Goal: Task Accomplishment & Management: Manage account settings

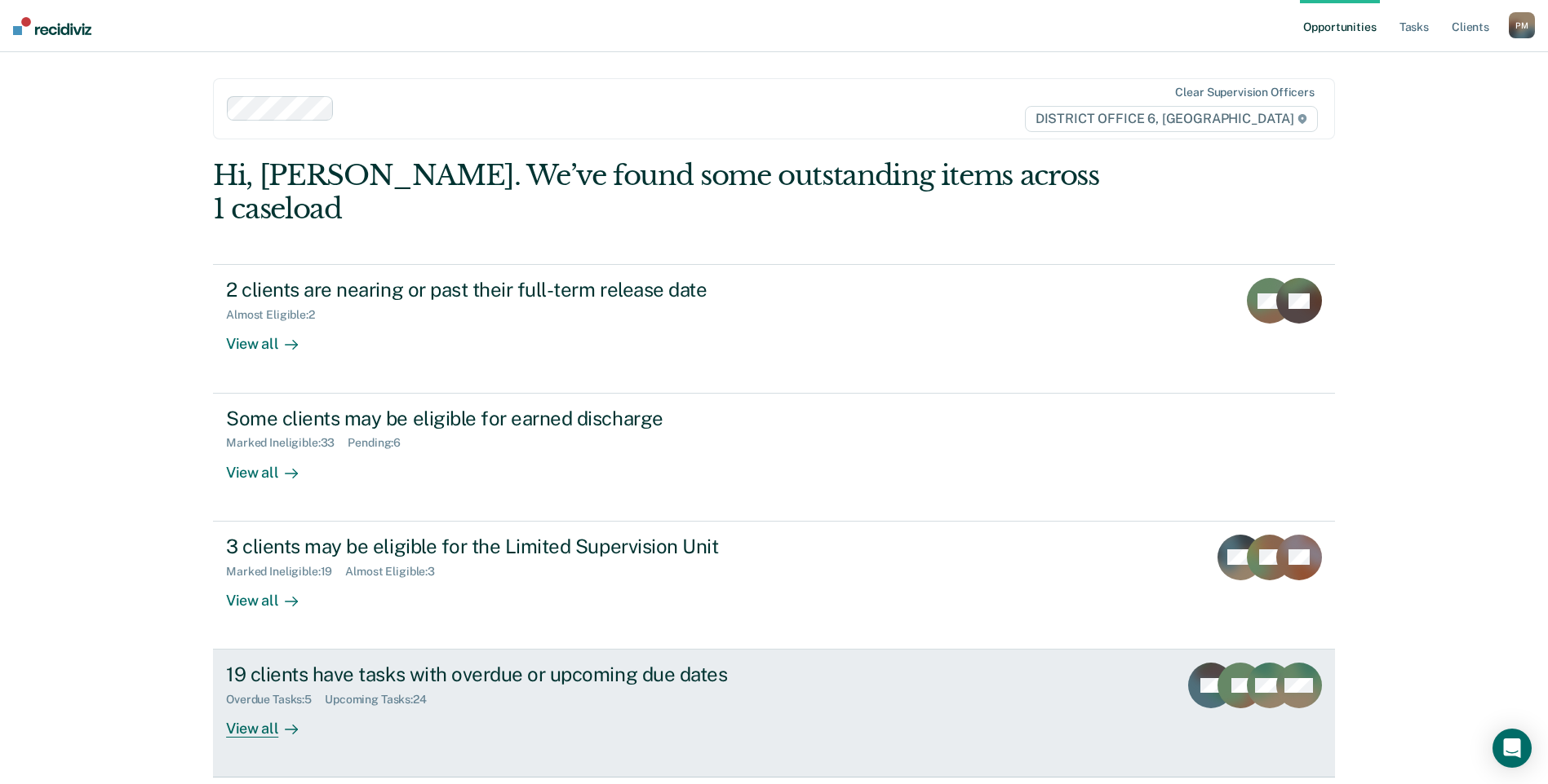
click at [269, 707] on div "View all" at bounding box center [271, 723] width 91 height 31
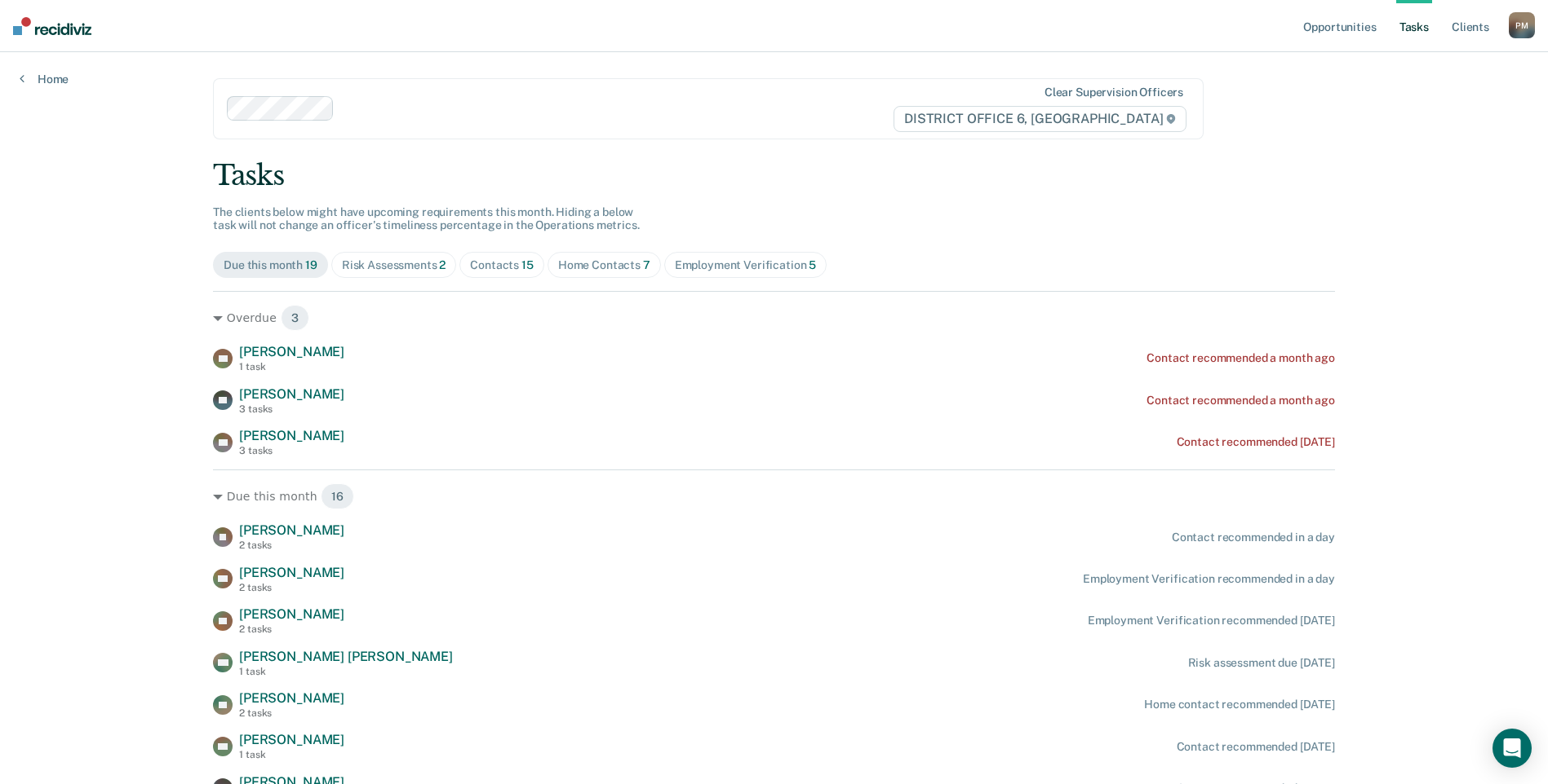
click at [387, 275] on span "Risk Assessments 2" at bounding box center [394, 264] width 126 height 27
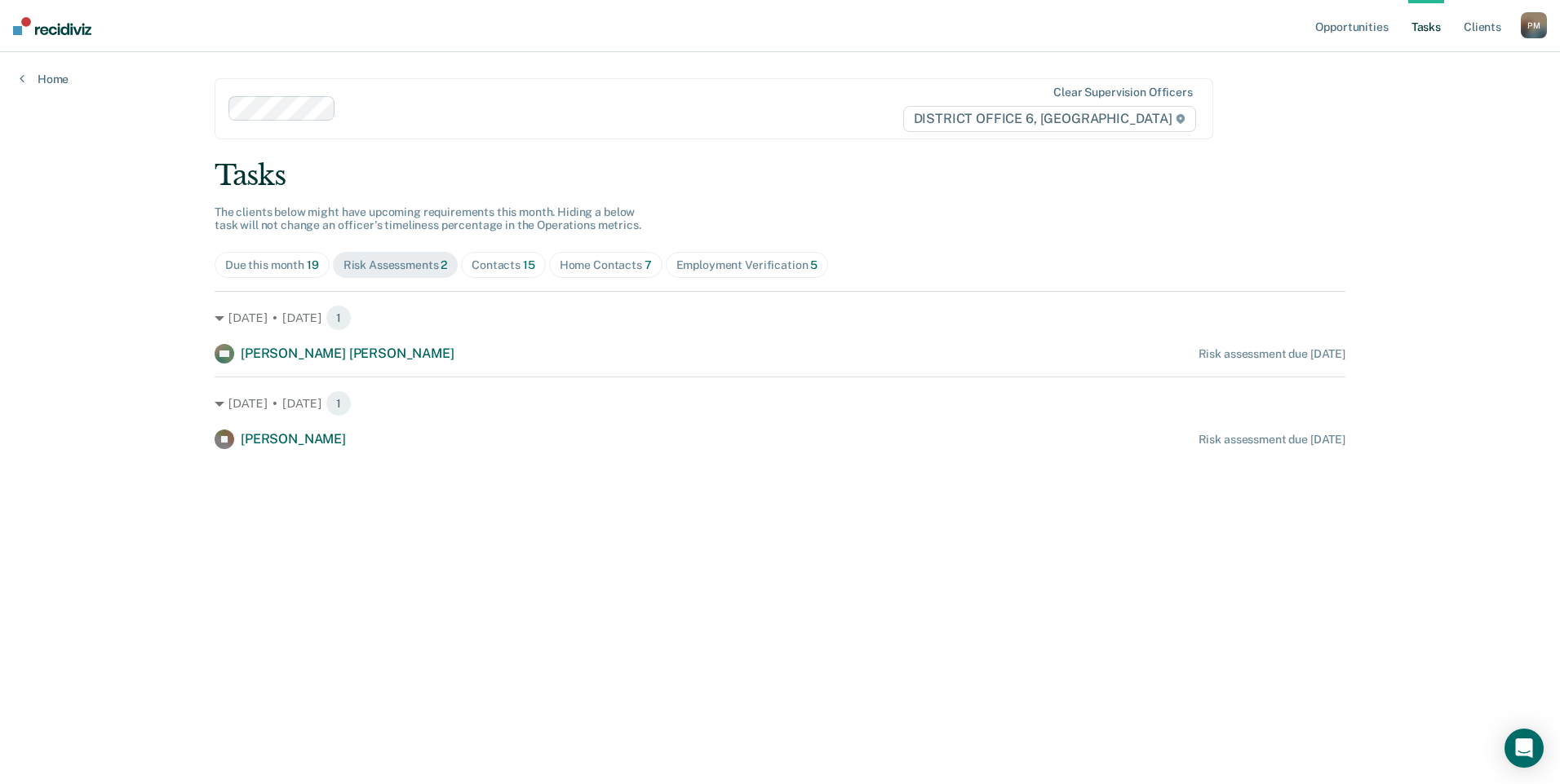
click at [482, 266] on div "Contacts 15" at bounding box center [503, 265] width 64 height 14
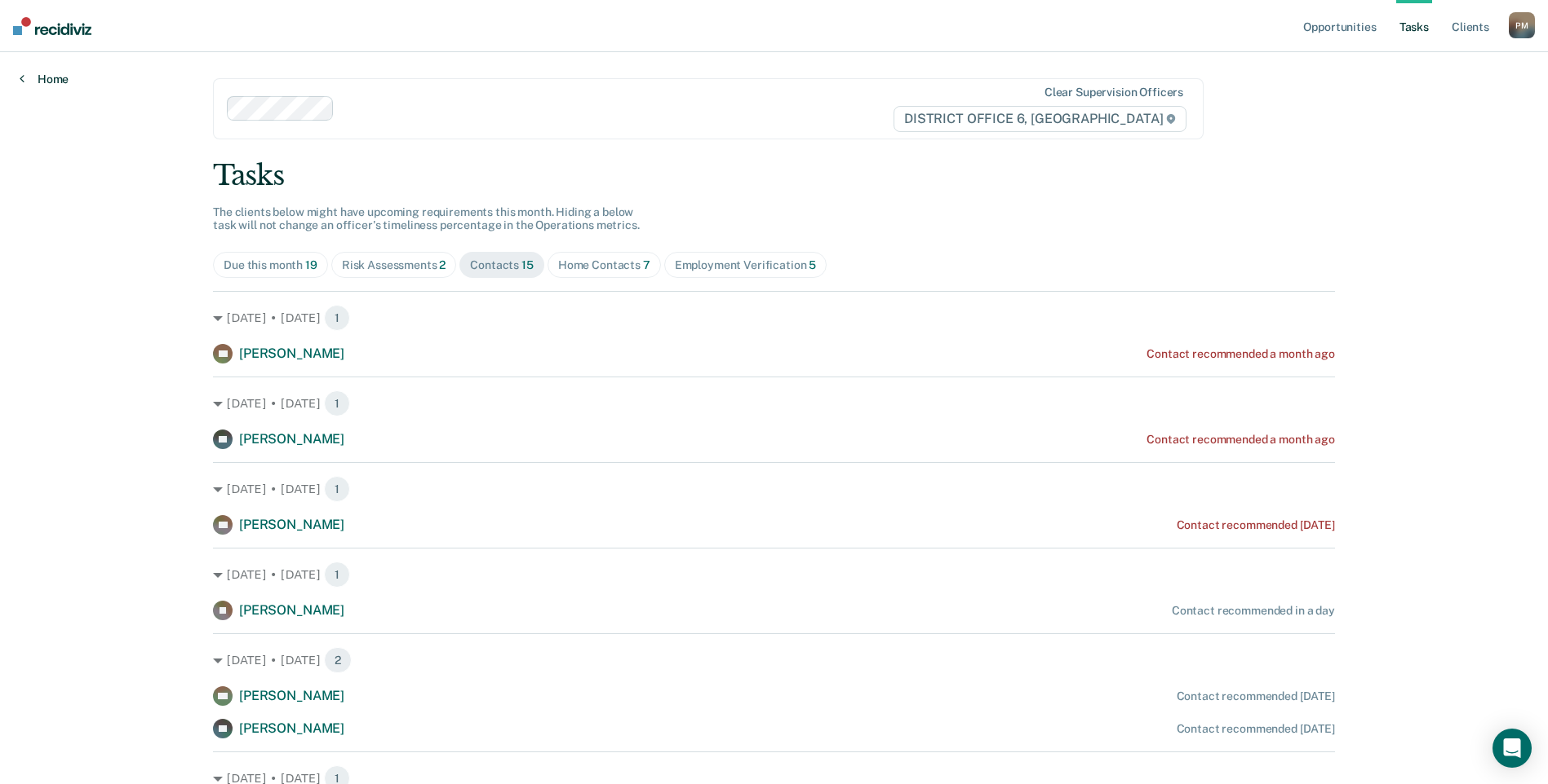
click at [31, 75] on link "Home" at bounding box center [44, 79] width 49 height 15
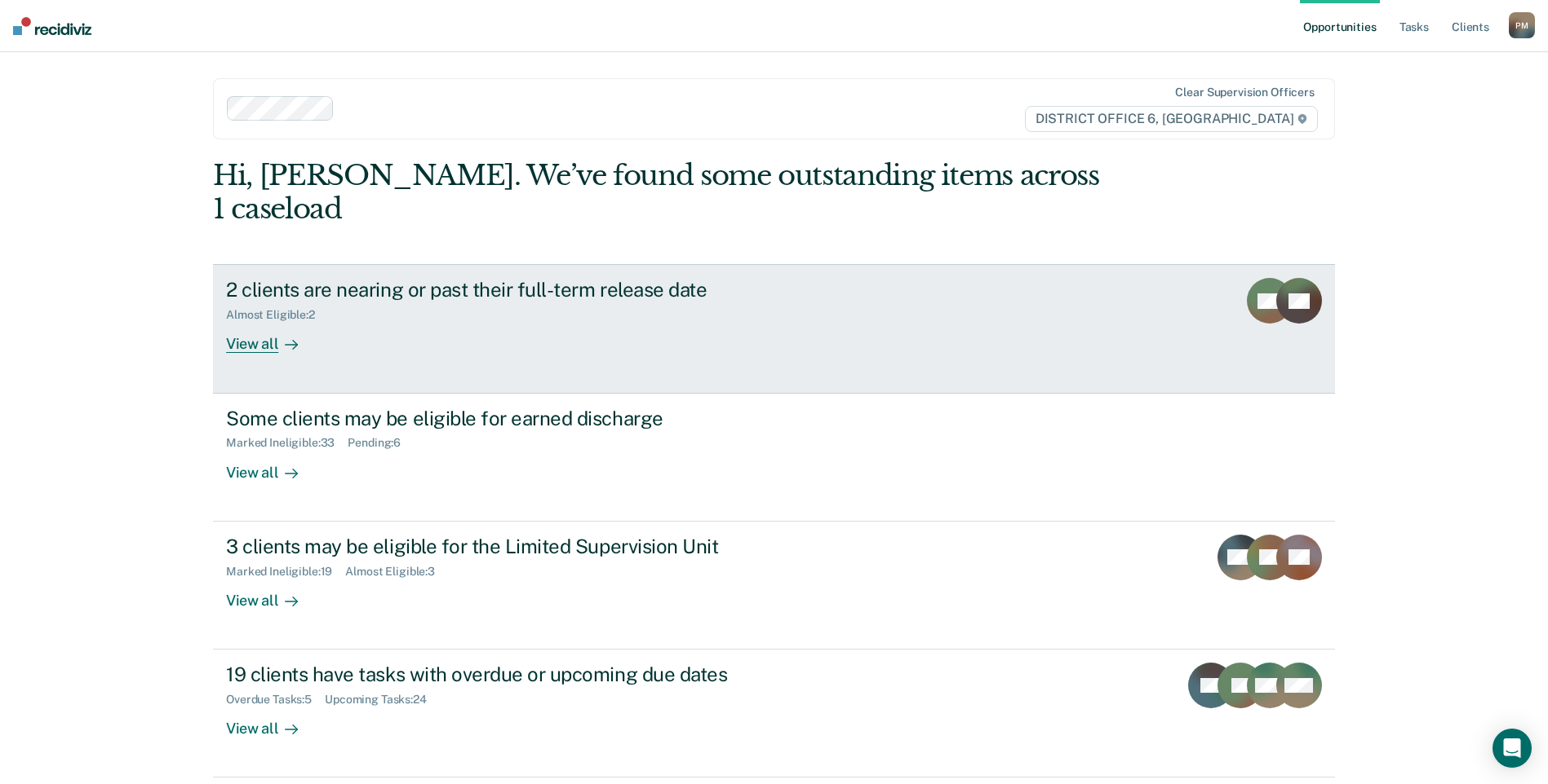
click at [252, 322] on div "View all" at bounding box center [271, 338] width 91 height 31
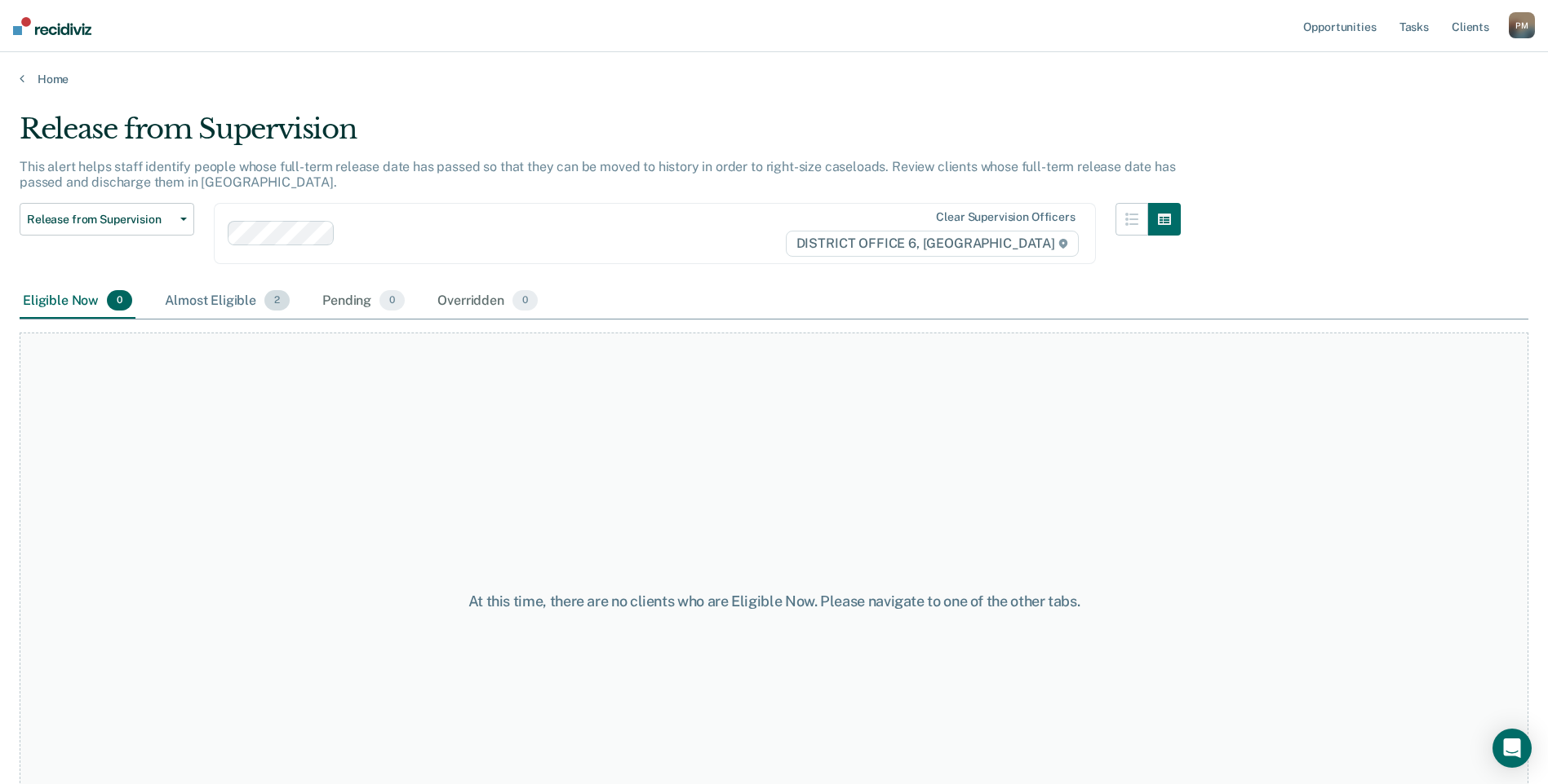
click at [217, 295] on div "Almost Eligible 2" at bounding box center [227, 302] width 132 height 36
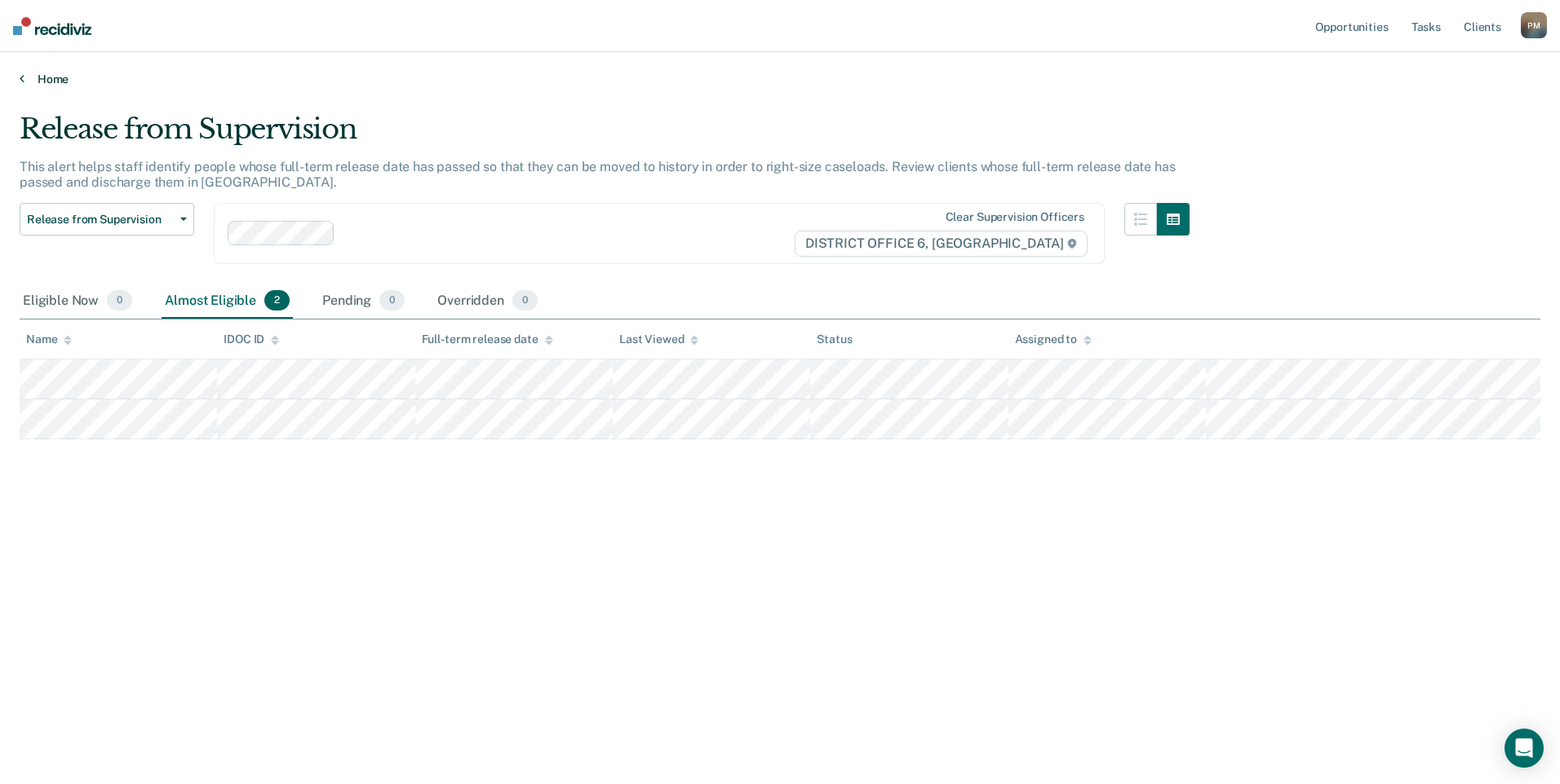
click at [20, 80] on icon at bounding box center [22, 78] width 5 height 13
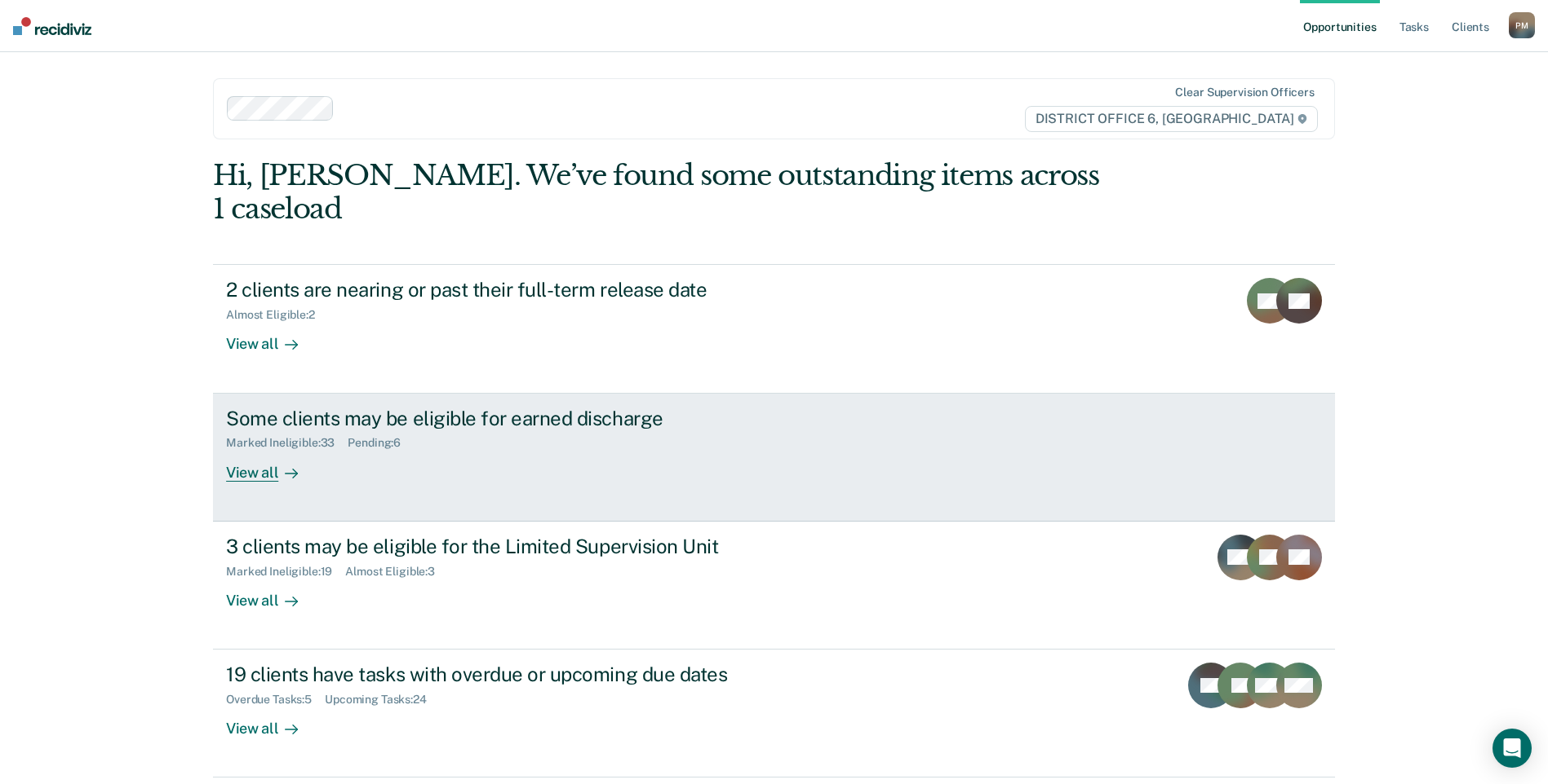
click at [263, 450] on div "View all" at bounding box center [271, 466] width 91 height 31
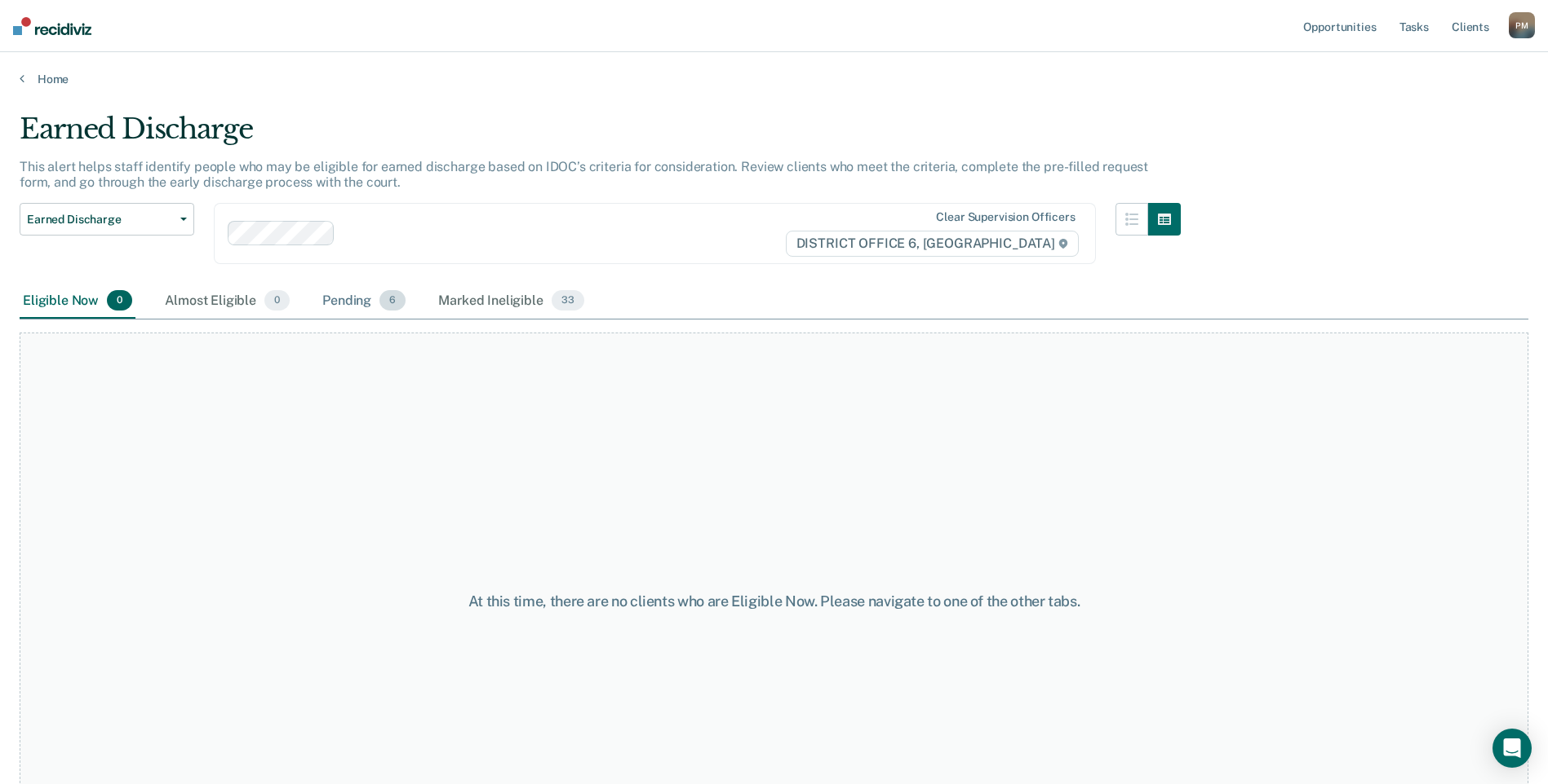
click at [335, 305] on div "Pending 6" at bounding box center [364, 302] width 89 height 36
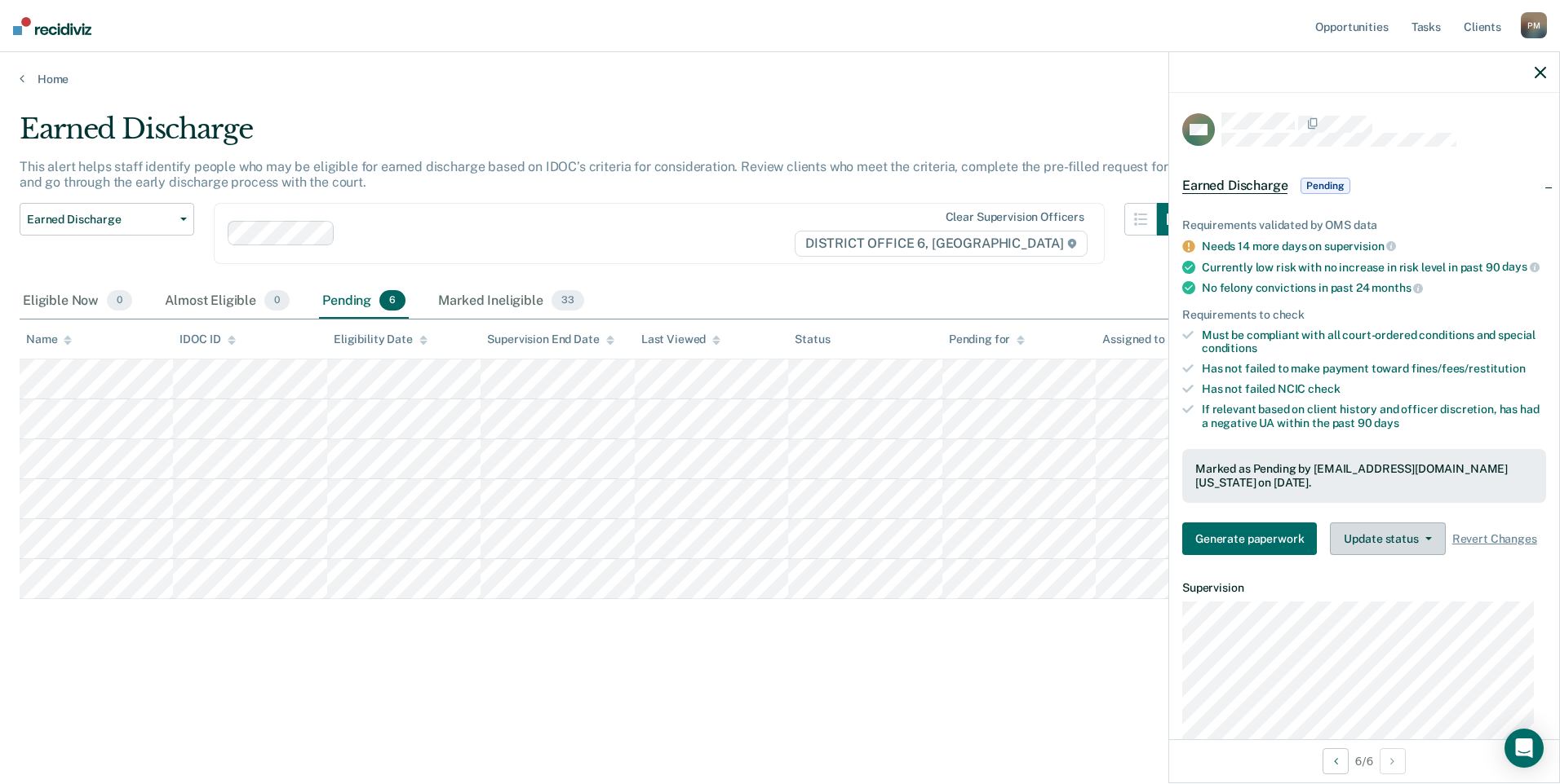
click at [1376, 546] on button "Update status" at bounding box center [1387, 538] width 115 height 32
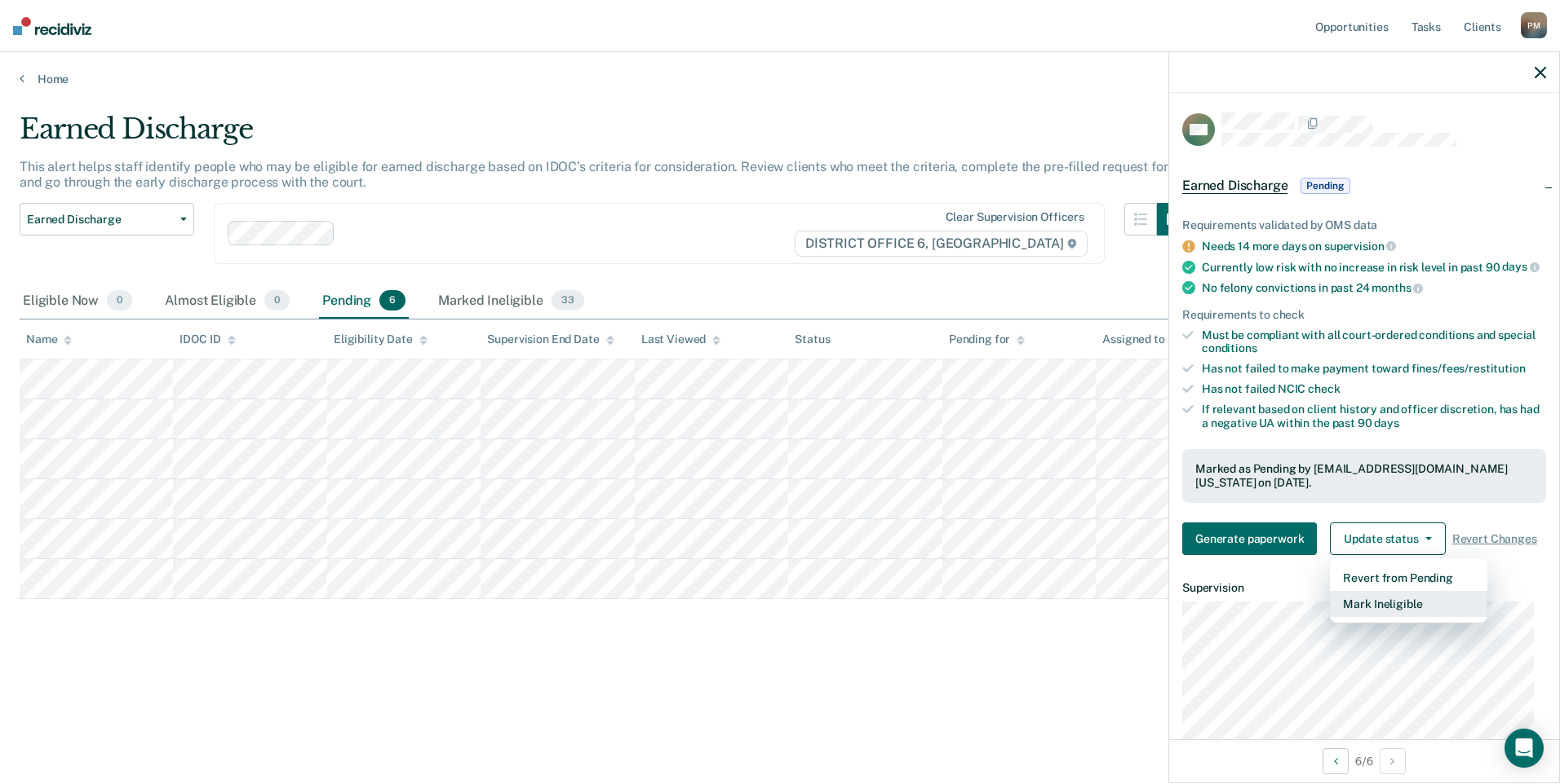
click at [1347, 617] on button "Mark Ineligible" at bounding box center [1409, 604] width 157 height 27
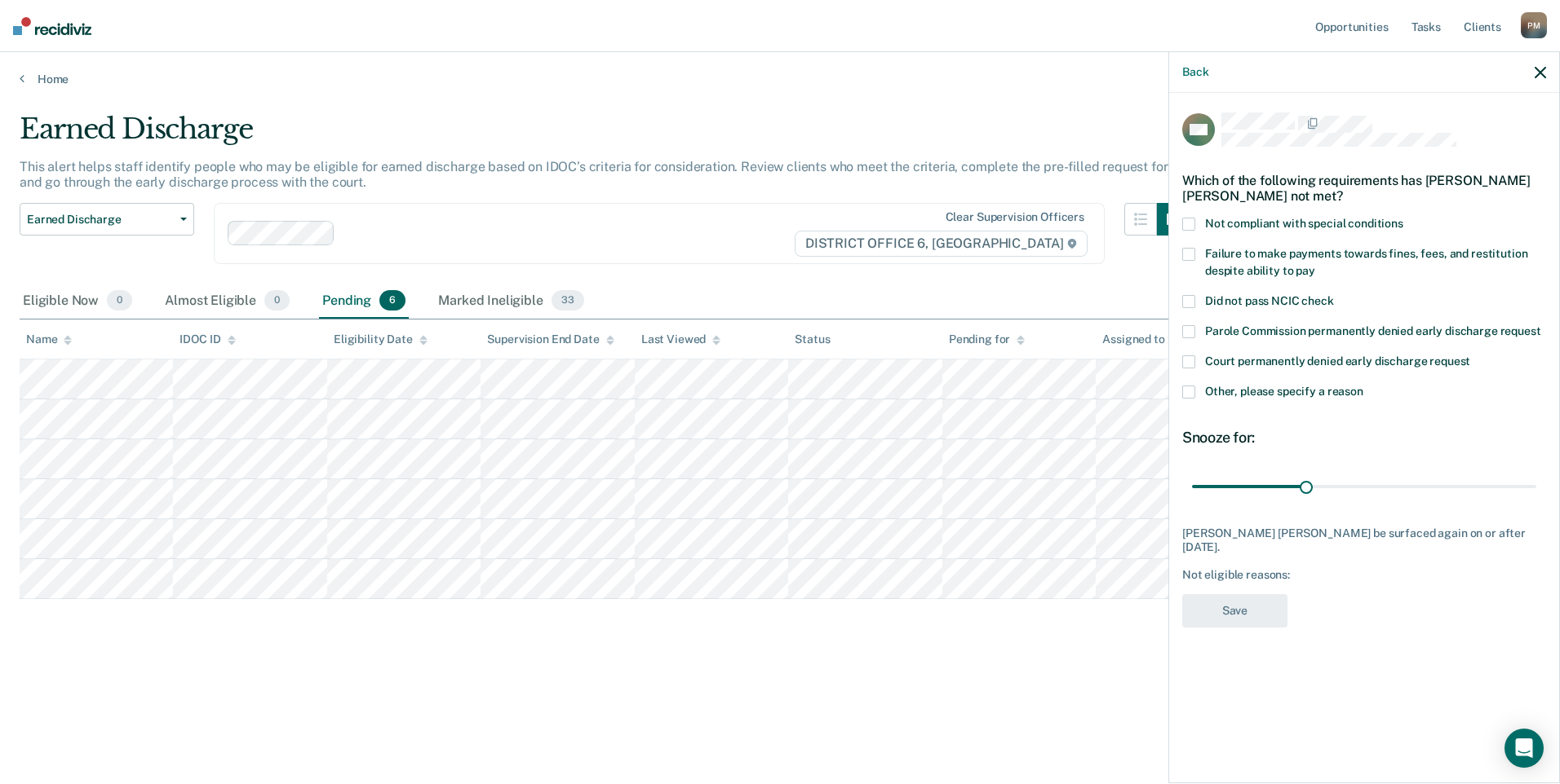
click at [1188, 391] on span at bounding box center [1188, 392] width 13 height 13
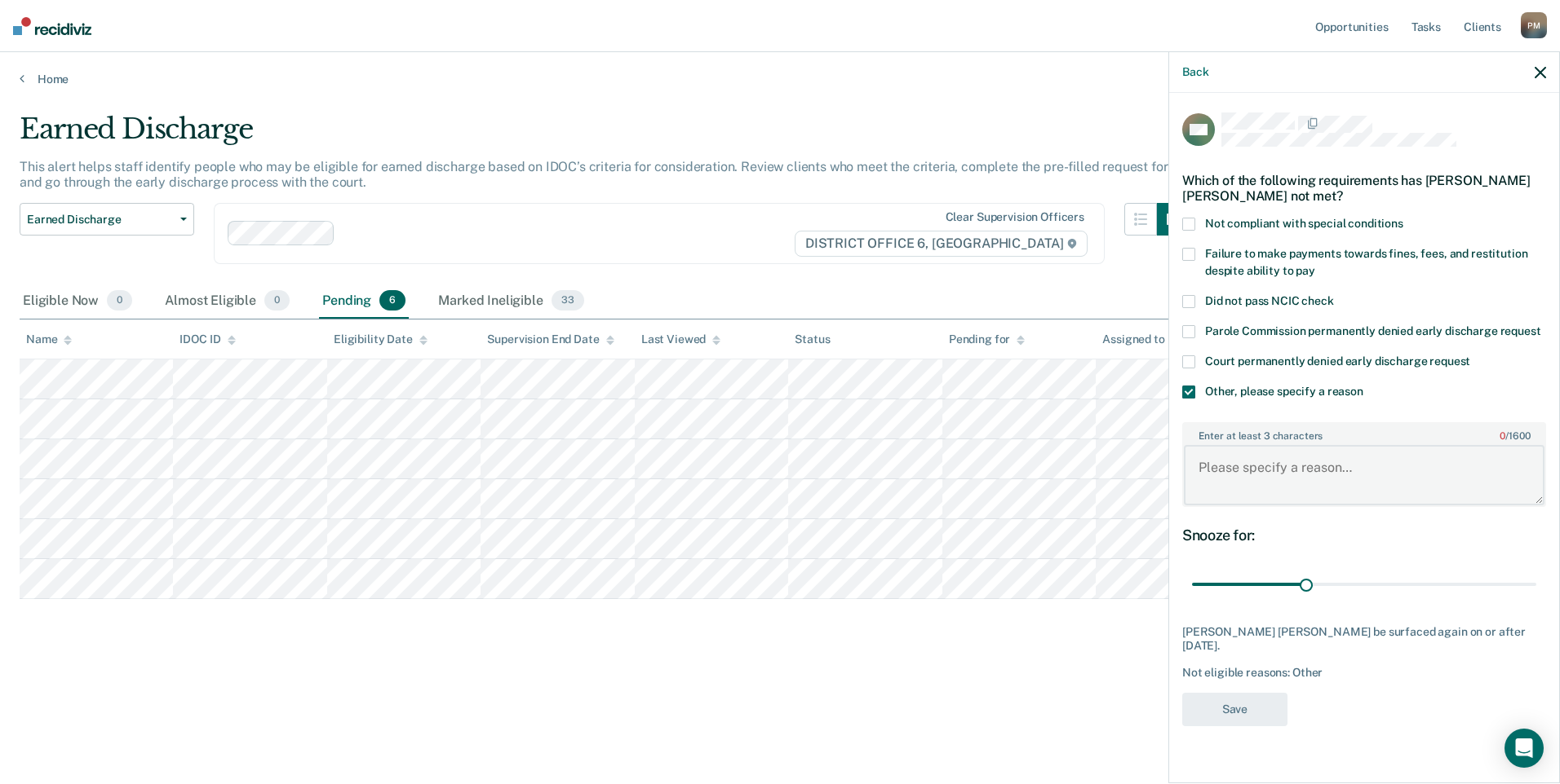
click at [1233, 476] on textarea "Enter at least 3 characters 0 / 1600" at bounding box center [1363, 475] width 361 height 60
type textarea "Not at his half time"
type input "90"
click at [1529, 580] on input "range" at bounding box center [1364, 585] width 344 height 28
click at [1219, 703] on button "Save" at bounding box center [1235, 710] width 105 height 33
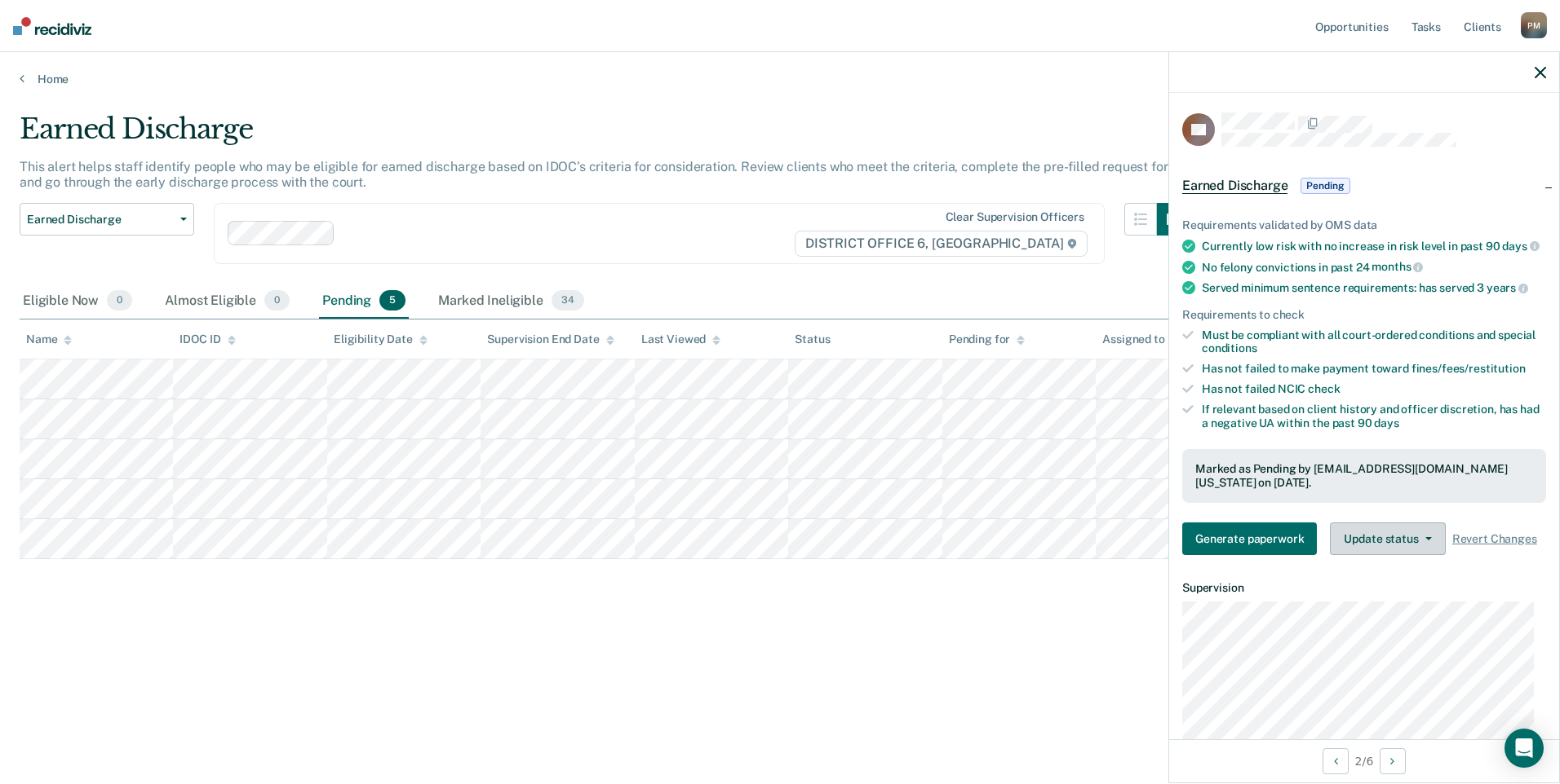
click at [1408, 544] on button "Update status" at bounding box center [1387, 538] width 115 height 32
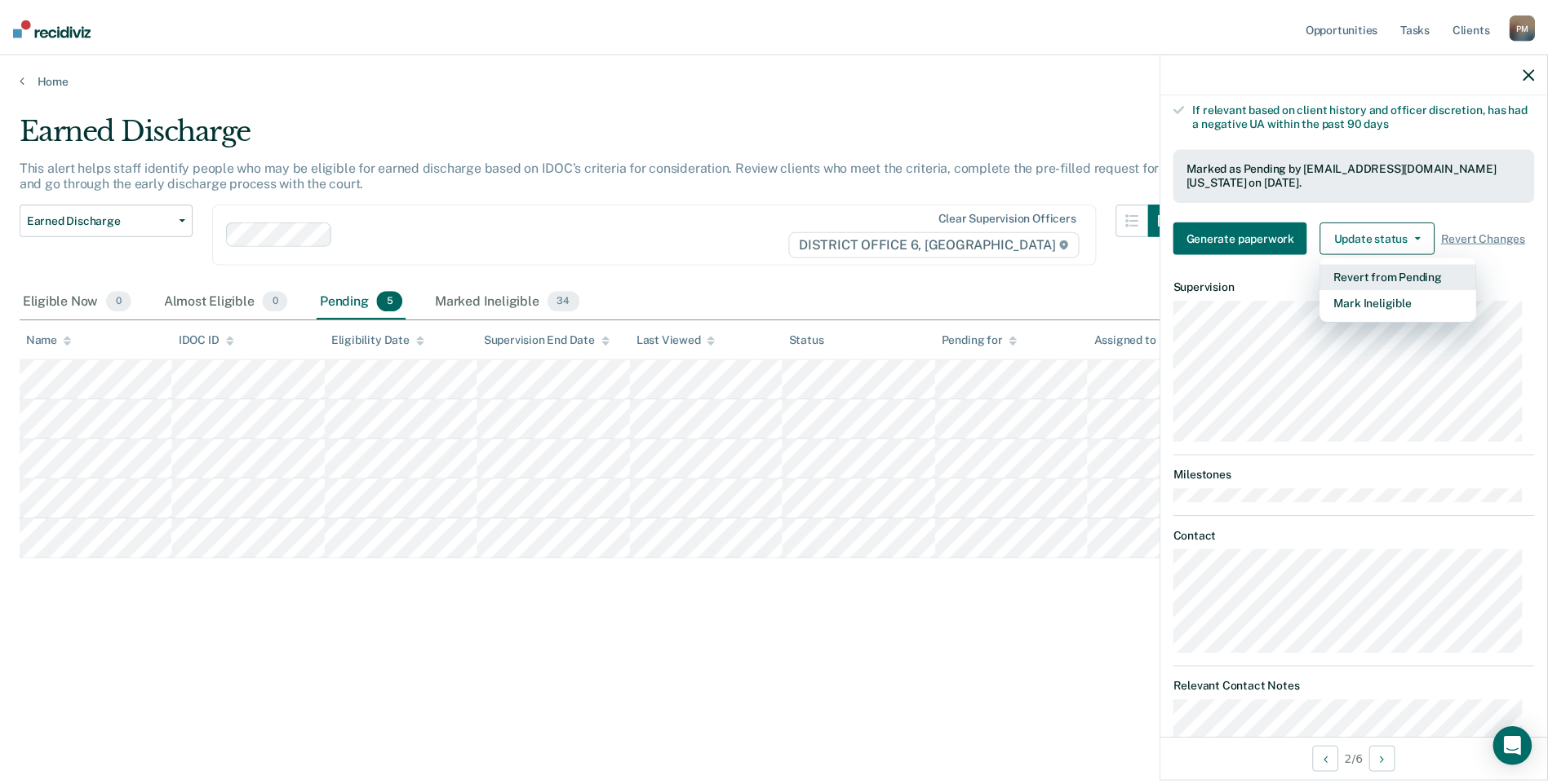
scroll to position [367, 0]
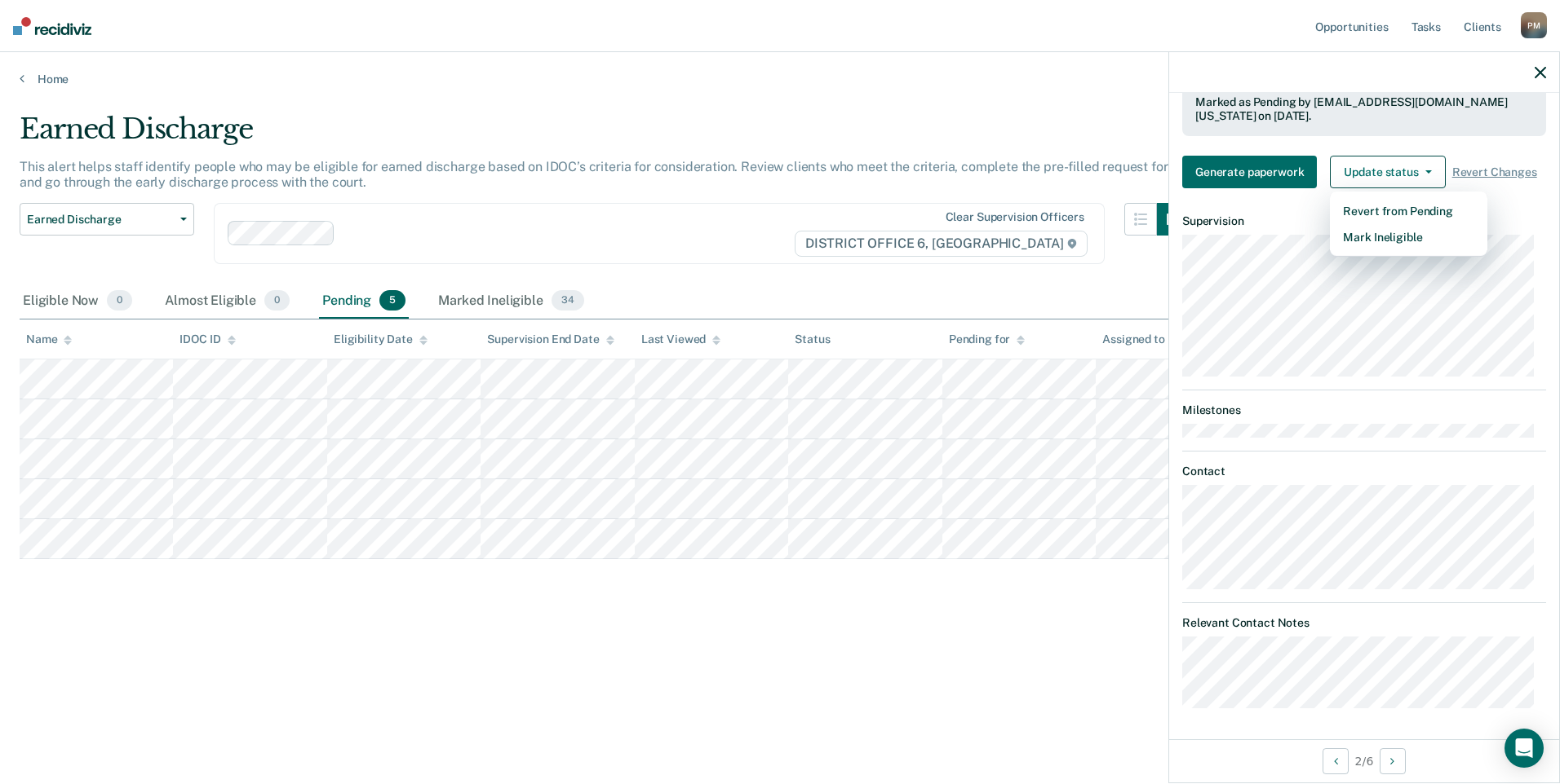
click at [860, 697] on div "Earned Discharge This alert helps staff identify people who may be eligible for…" at bounding box center [780, 414] width 1521 height 602
click at [24, 78] on icon at bounding box center [22, 78] width 5 height 13
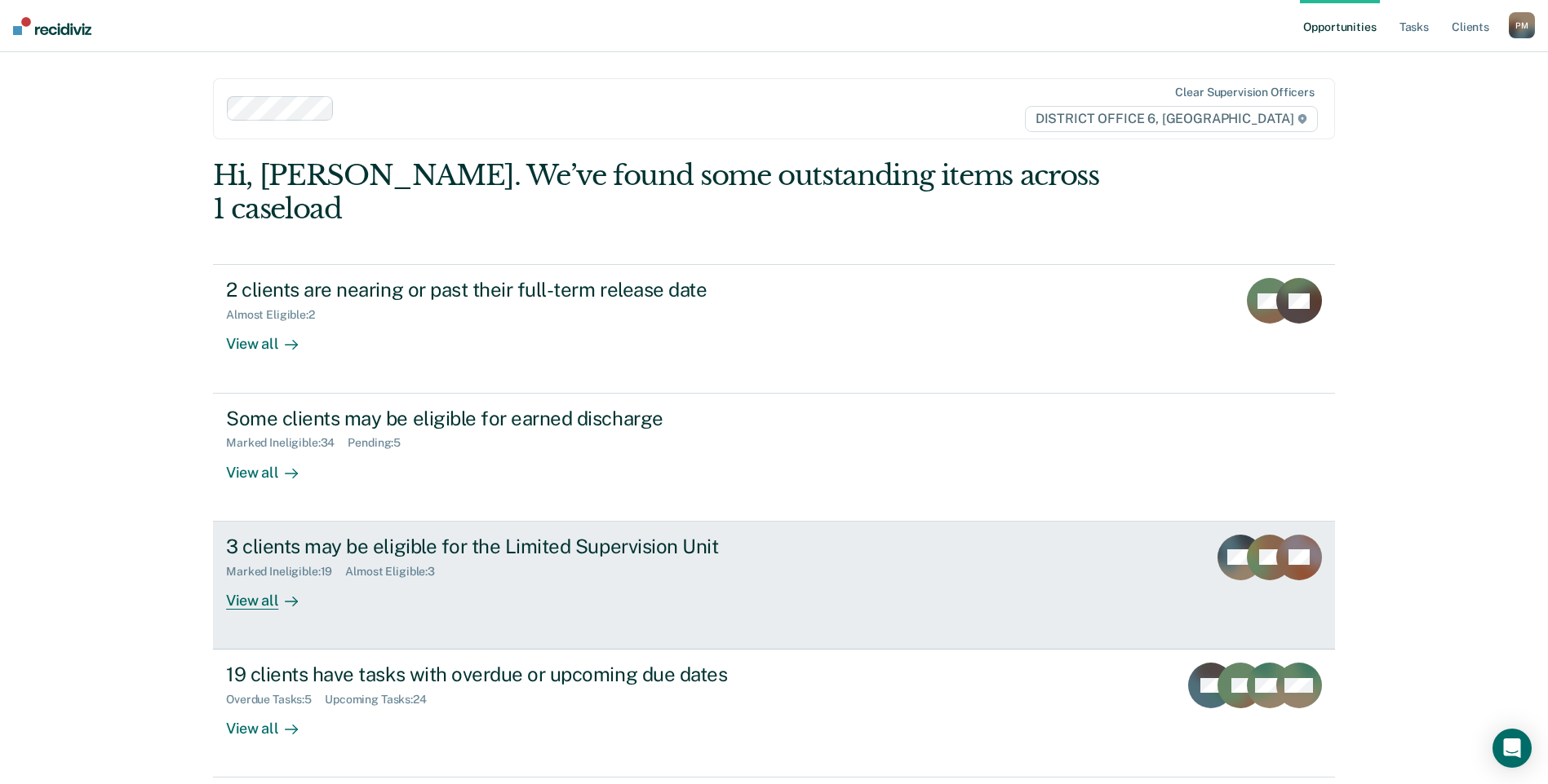
click at [266, 578] on div "View all" at bounding box center [271, 593] width 91 height 31
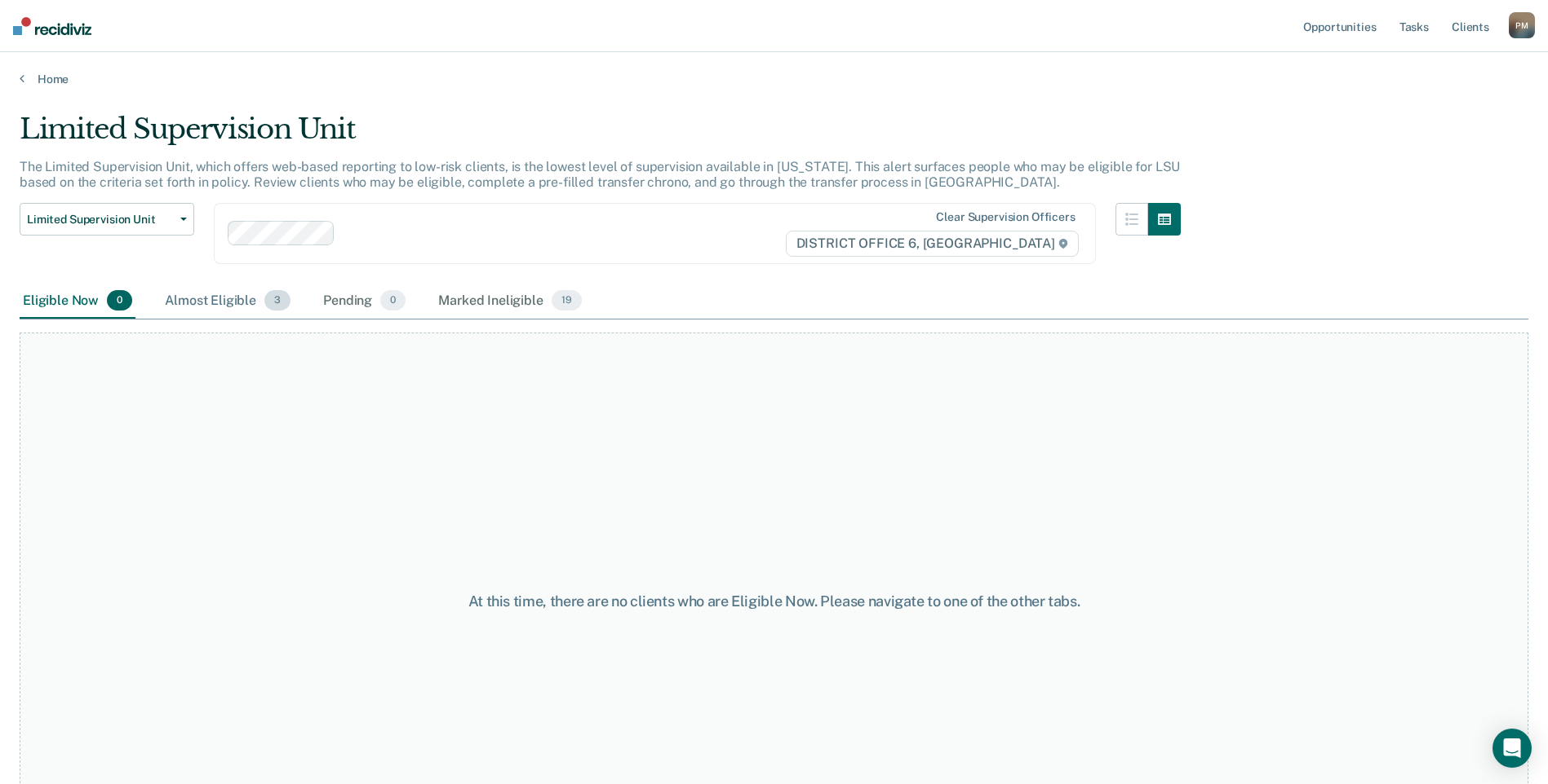
click at [222, 308] on div "Almost Eligible 3" at bounding box center [227, 302] width 132 height 36
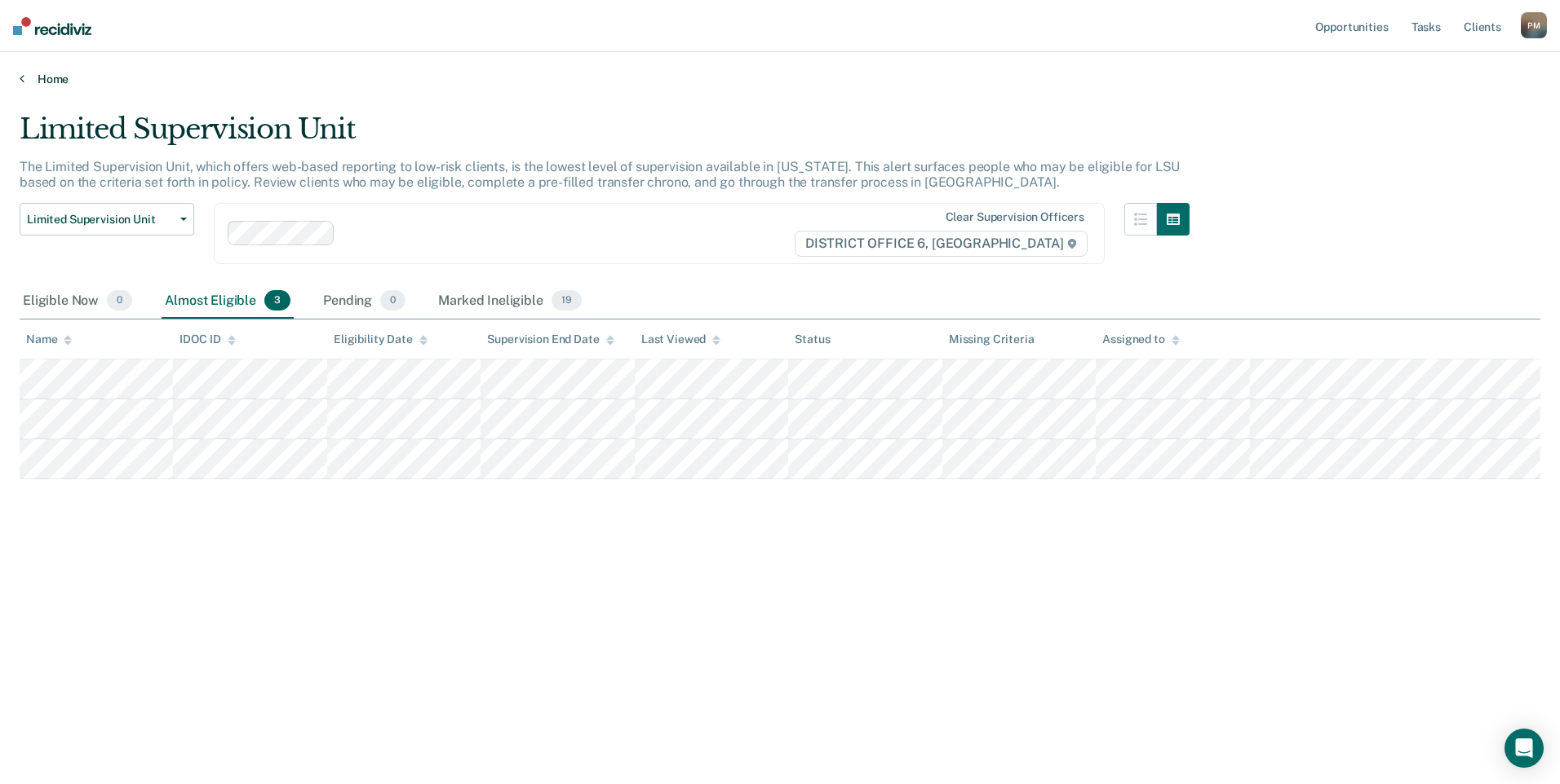
click at [22, 79] on icon at bounding box center [22, 78] width 5 height 13
